Goal: Transaction & Acquisition: Obtain resource

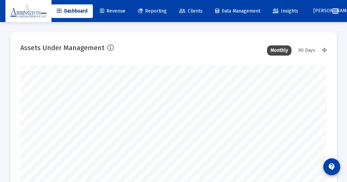
scroll to position [136, 306]
type input "[DATE]"
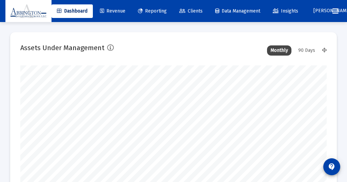
click at [308, 49] on div "90 Days" at bounding box center [307, 50] width 24 height 10
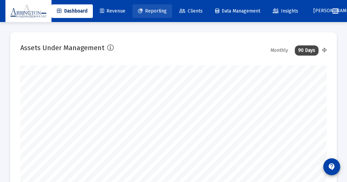
click at [162, 9] on span "Reporting" at bounding box center [152, 11] width 29 height 6
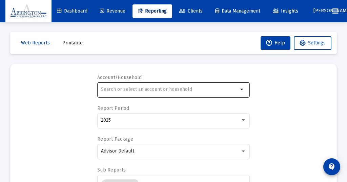
click at [190, 89] on input "text" at bounding box center [169, 89] width 137 height 5
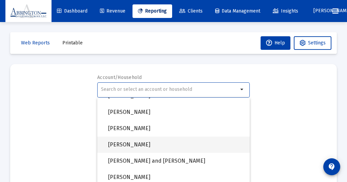
scroll to position [480, 0]
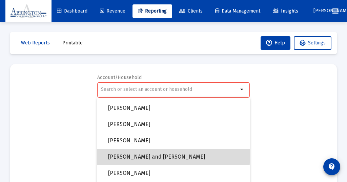
click at [147, 155] on span "[PERSON_NAME] and [PERSON_NAME]" at bounding box center [176, 157] width 136 height 16
type input "[PERSON_NAME] and [PERSON_NAME]"
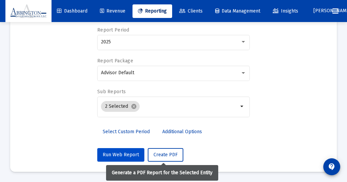
scroll to position [78, 0]
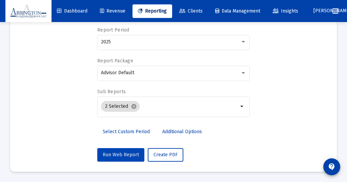
click at [123, 151] on button "Run Web Report" at bounding box center [120, 155] width 47 height 14
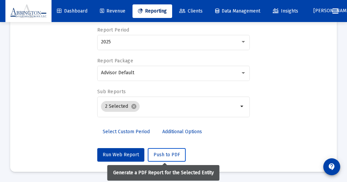
click at [161, 156] on span "Push to PDF" at bounding box center [167, 155] width 26 height 6
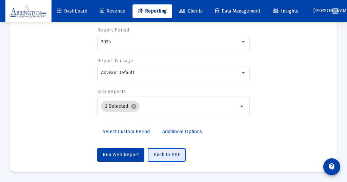
click at [162, 153] on span "Push to PDF" at bounding box center [167, 155] width 26 height 6
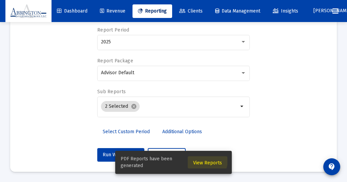
click at [207, 161] on span "View Reports" at bounding box center [207, 163] width 29 height 6
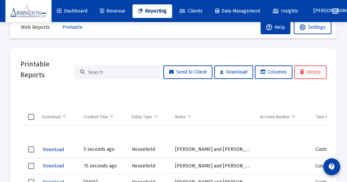
scroll to position [18, 0]
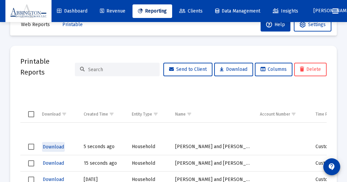
click at [54, 146] on span "Download" at bounding box center [53, 147] width 21 height 6
